Goal: Information Seeking & Learning: Learn about a topic

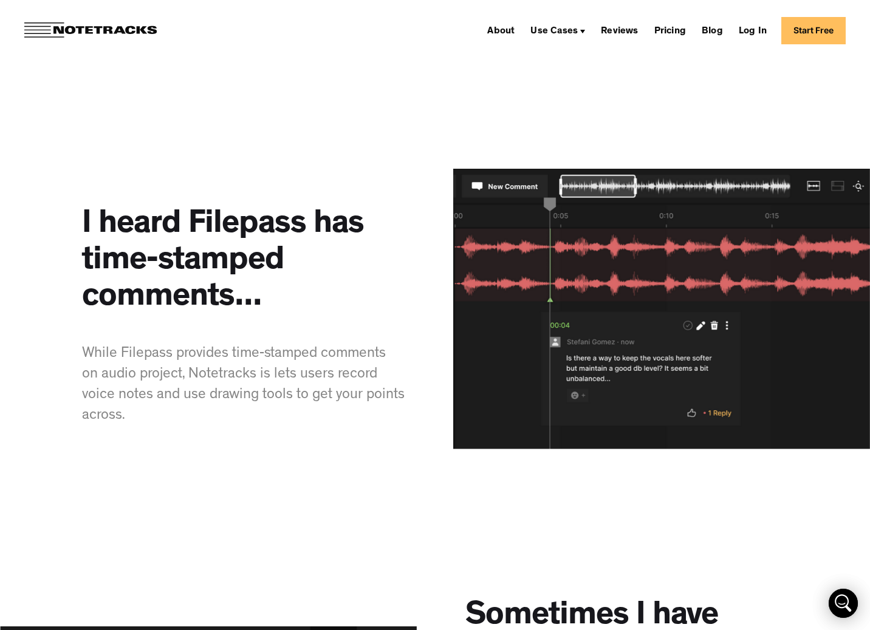
scroll to position [871, 0]
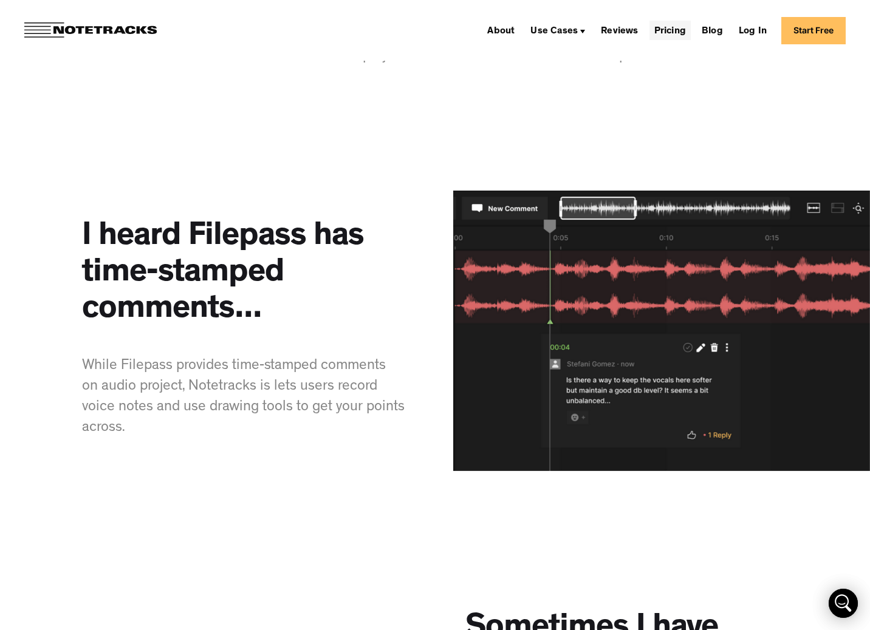
click at [678, 25] on link "Pricing" at bounding box center [669, 30] width 41 height 19
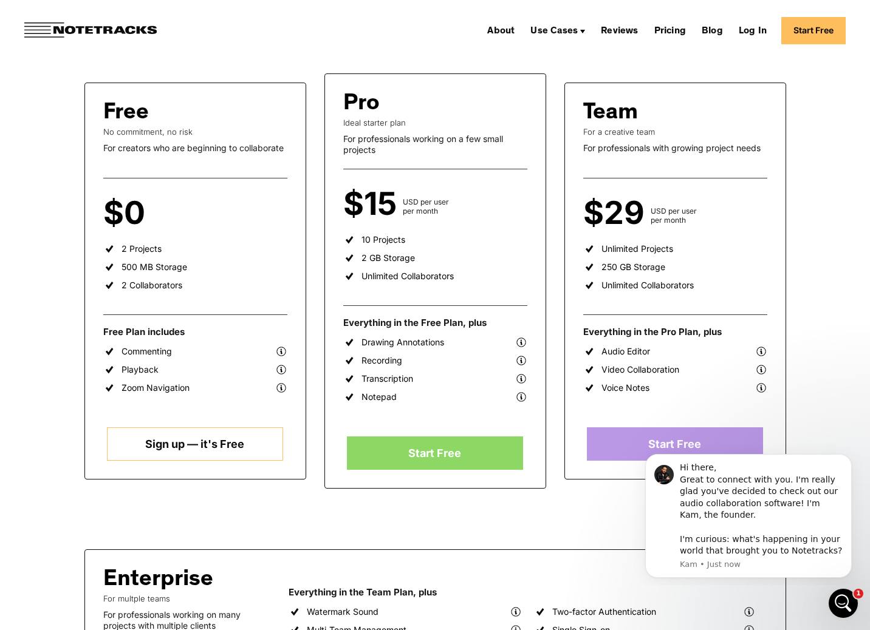
scroll to position [208, 0]
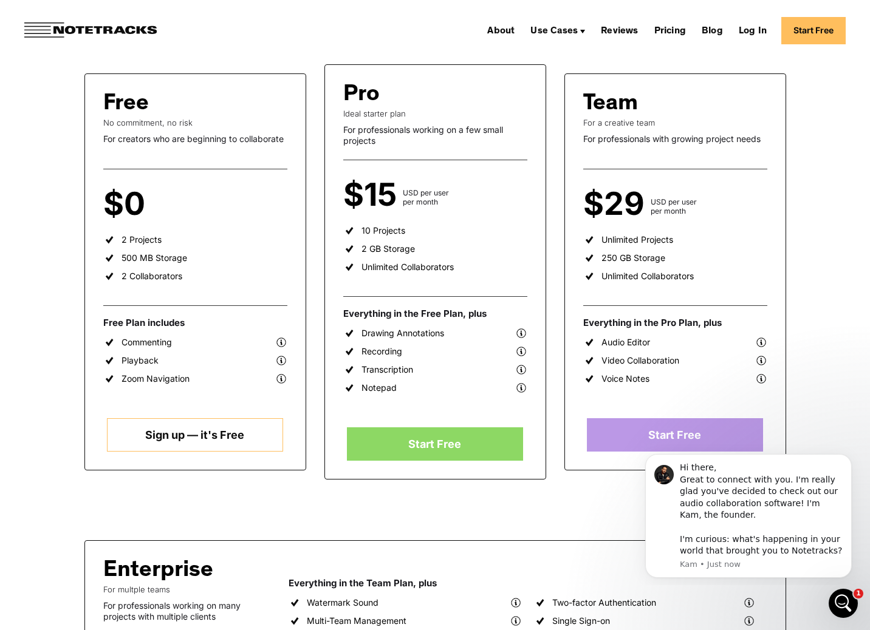
click at [522, 350] on img at bounding box center [521, 352] width 12 height 12
click at [522, 353] on img at bounding box center [521, 352] width 12 height 12
click at [533, 367] on div "Pro Ideal starter plan For professionals working on a few small projects $15 US…" at bounding box center [435, 271] width 222 height 415
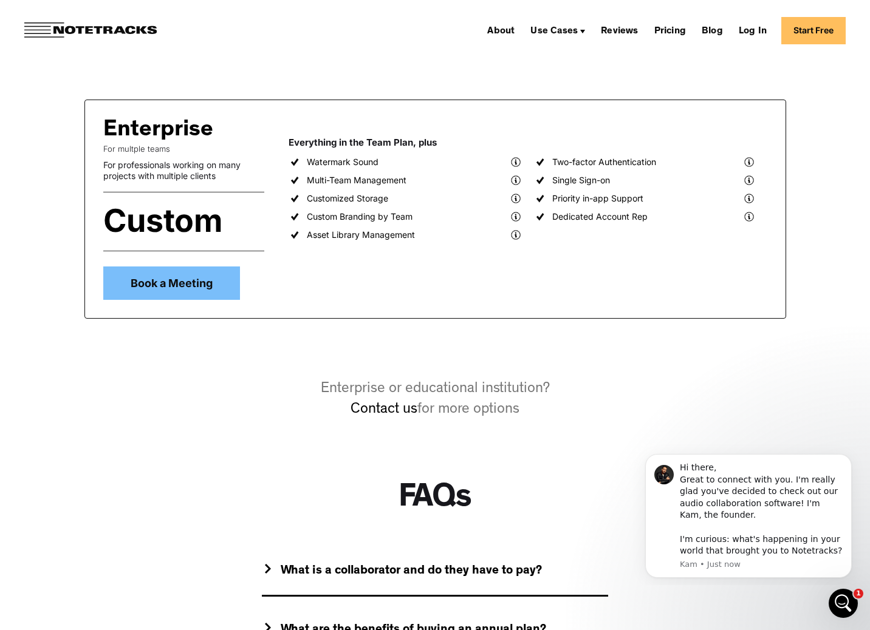
scroll to position [0, 0]
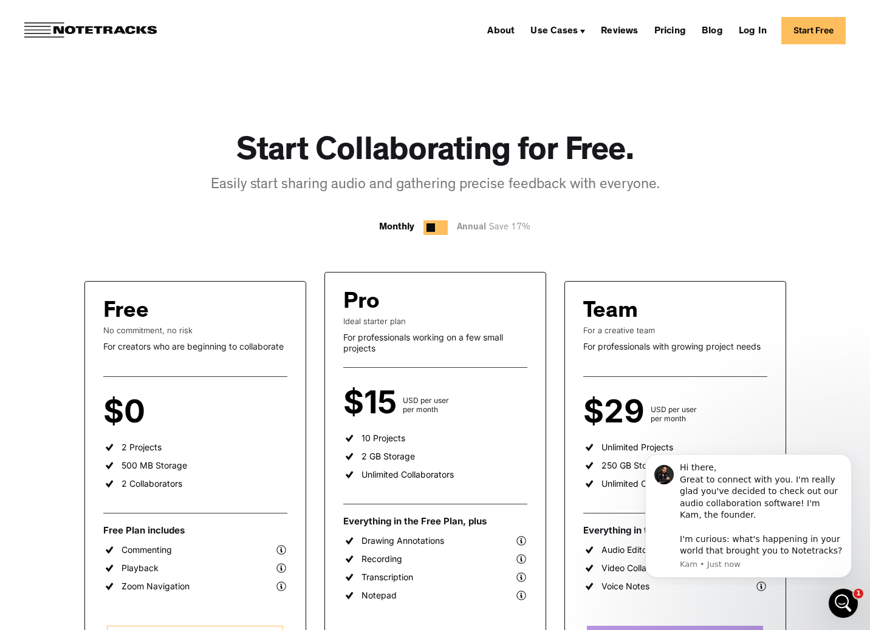
click at [441, 227] on div at bounding box center [435, 227] width 24 height 15
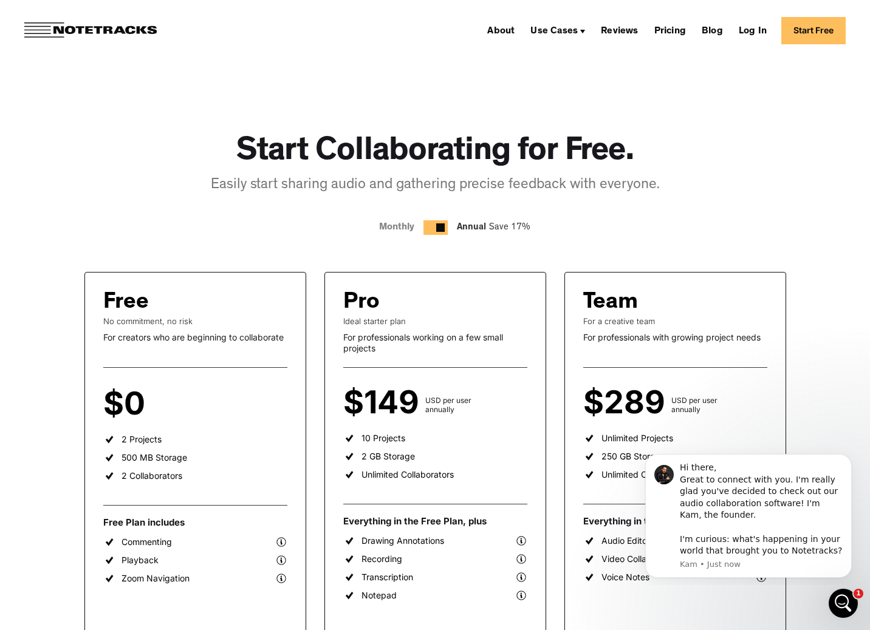
click at [439, 228] on div at bounding box center [440, 228] width 9 height 9
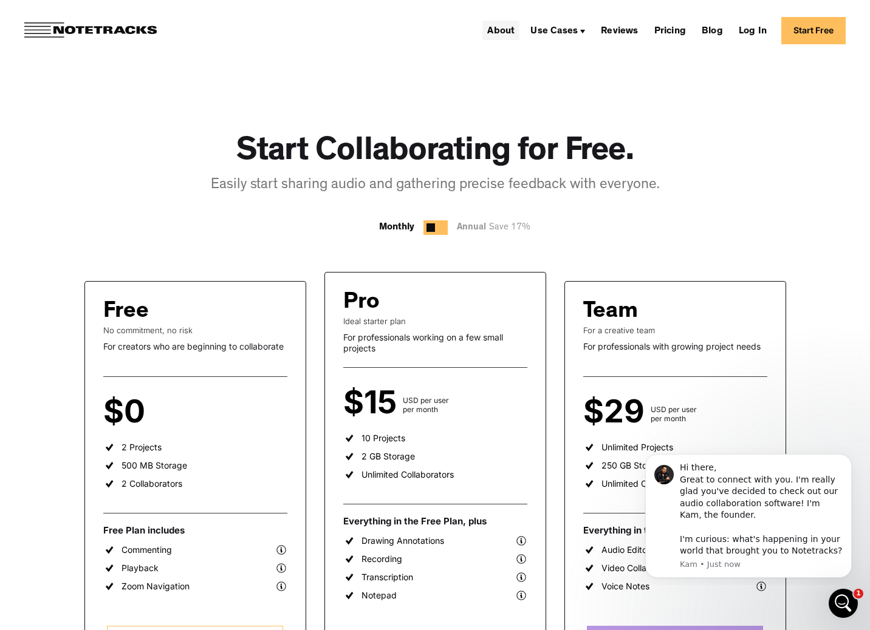
click at [508, 30] on link "About" at bounding box center [500, 30] width 37 height 19
